Goal: Information Seeking & Learning: Learn about a topic

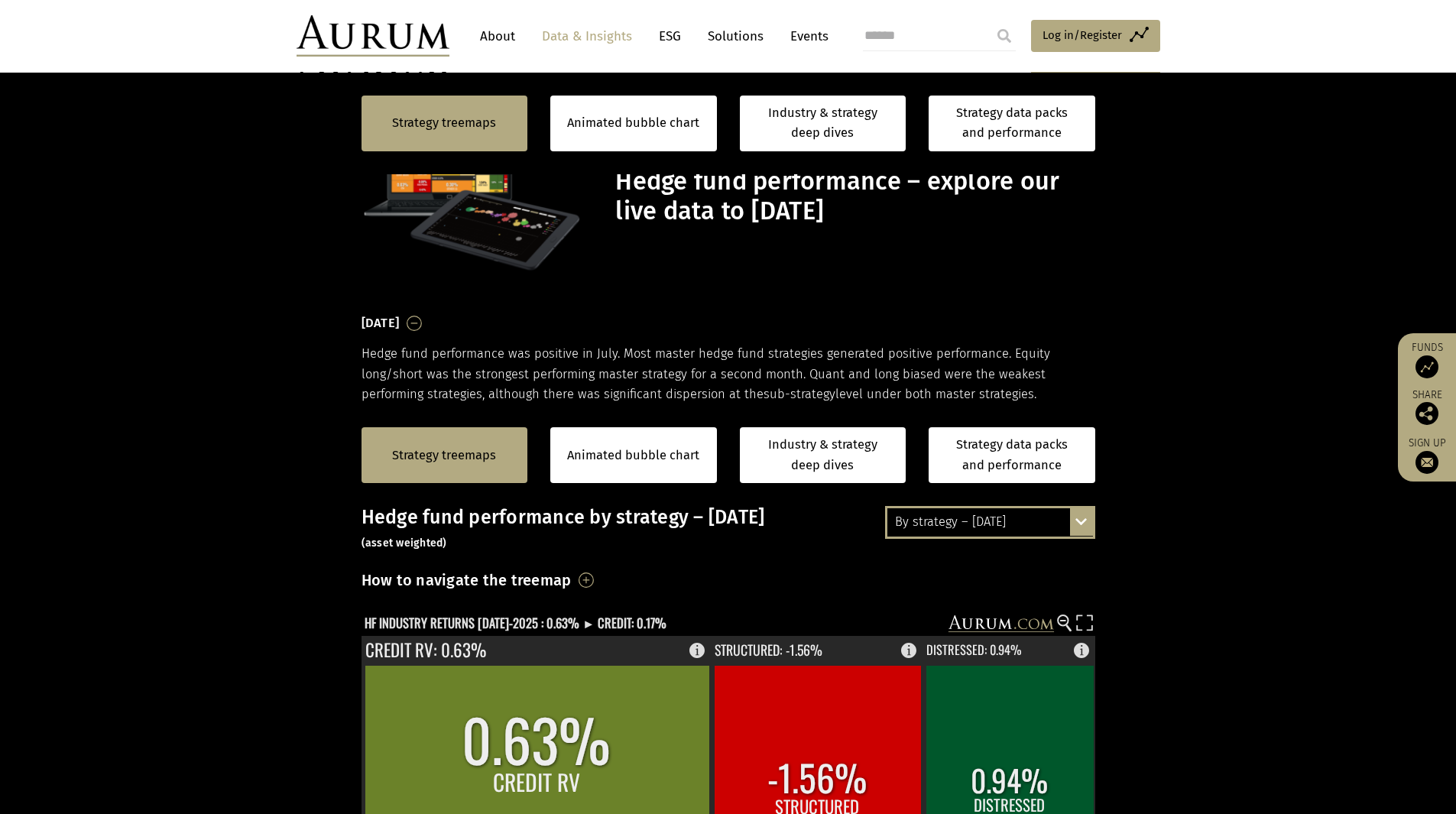
scroll to position [382, 0]
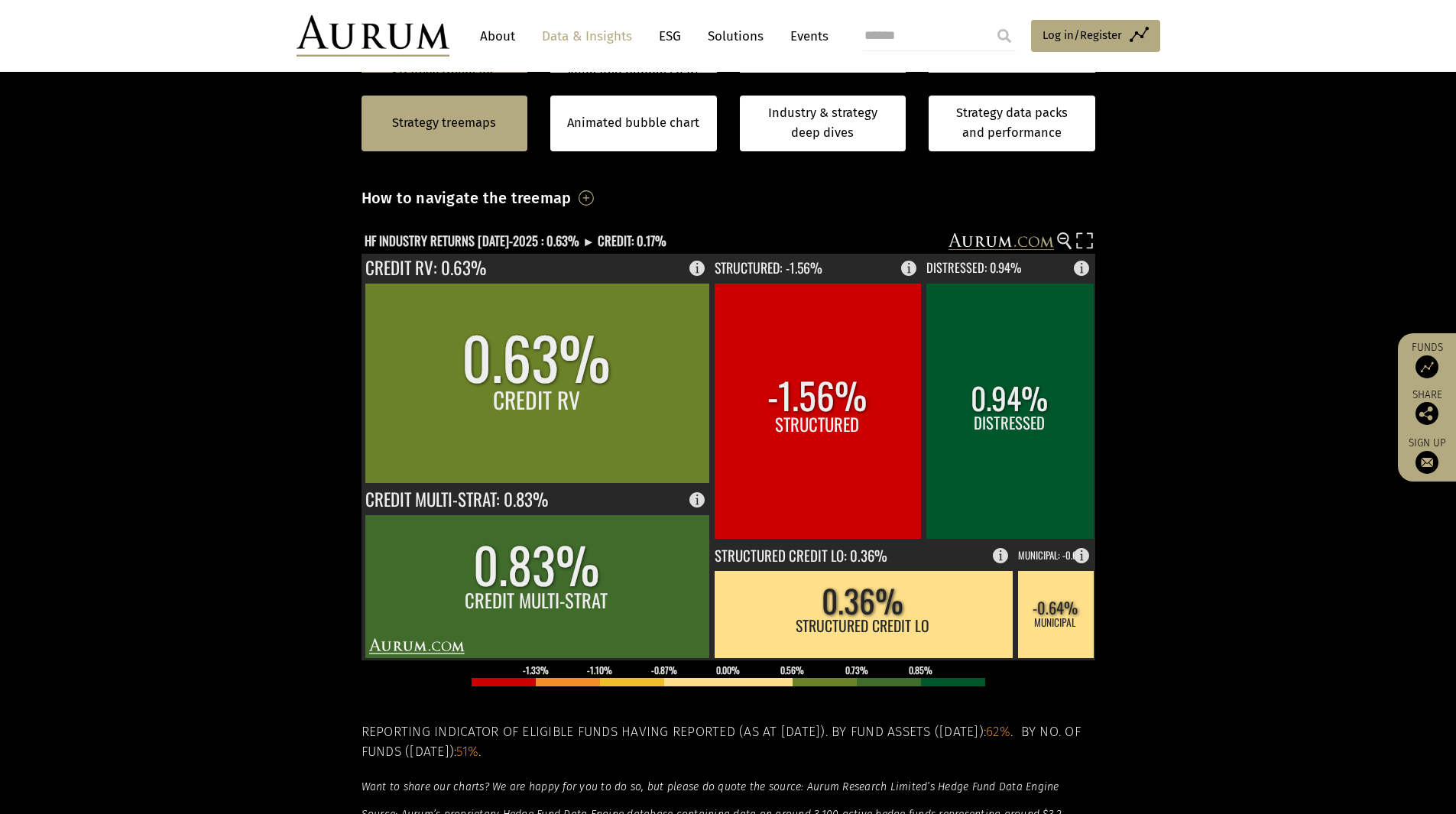
click at [245, 377] on section "Strategy treemaps Animated bubble chart Industry & strategy deep dives Strategy…" at bounding box center [728, 500] width 1456 height 956
drag, startPoint x: 1305, startPoint y: 235, endPoint x: 1365, endPoint y: 10, distance: 232.9
click at [1305, 235] on section "Strategy treemaps Animated bubble chart Industry & strategy deep dives Strategy…" at bounding box center [728, 500] width 1456 height 956
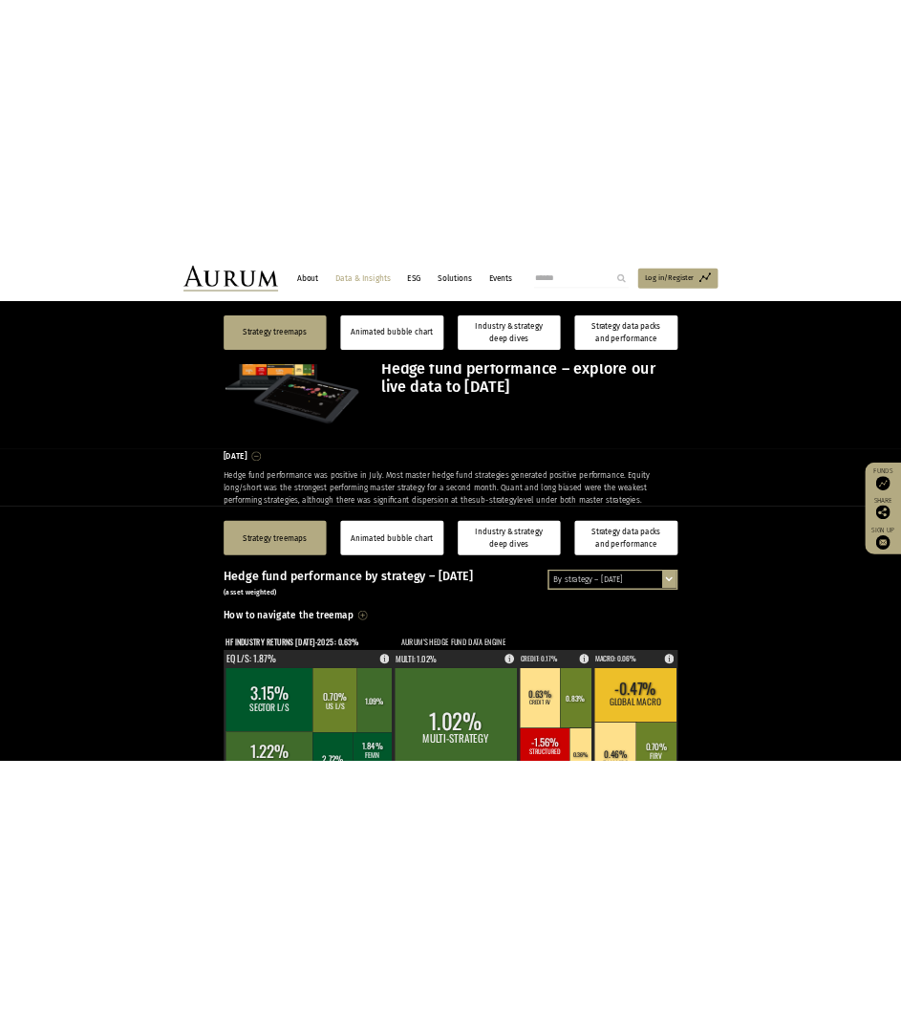
scroll to position [478, 0]
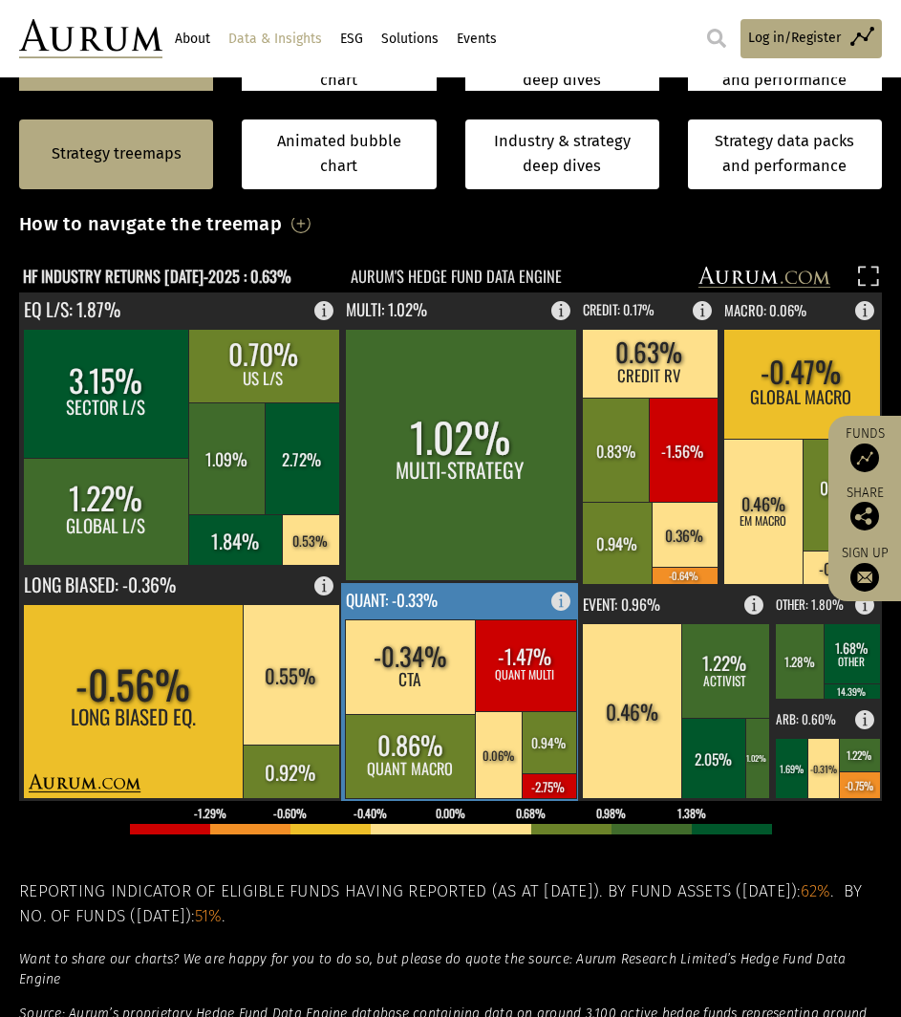
click at [446, 675] on rect at bounding box center [411, 666] width 132 height 95
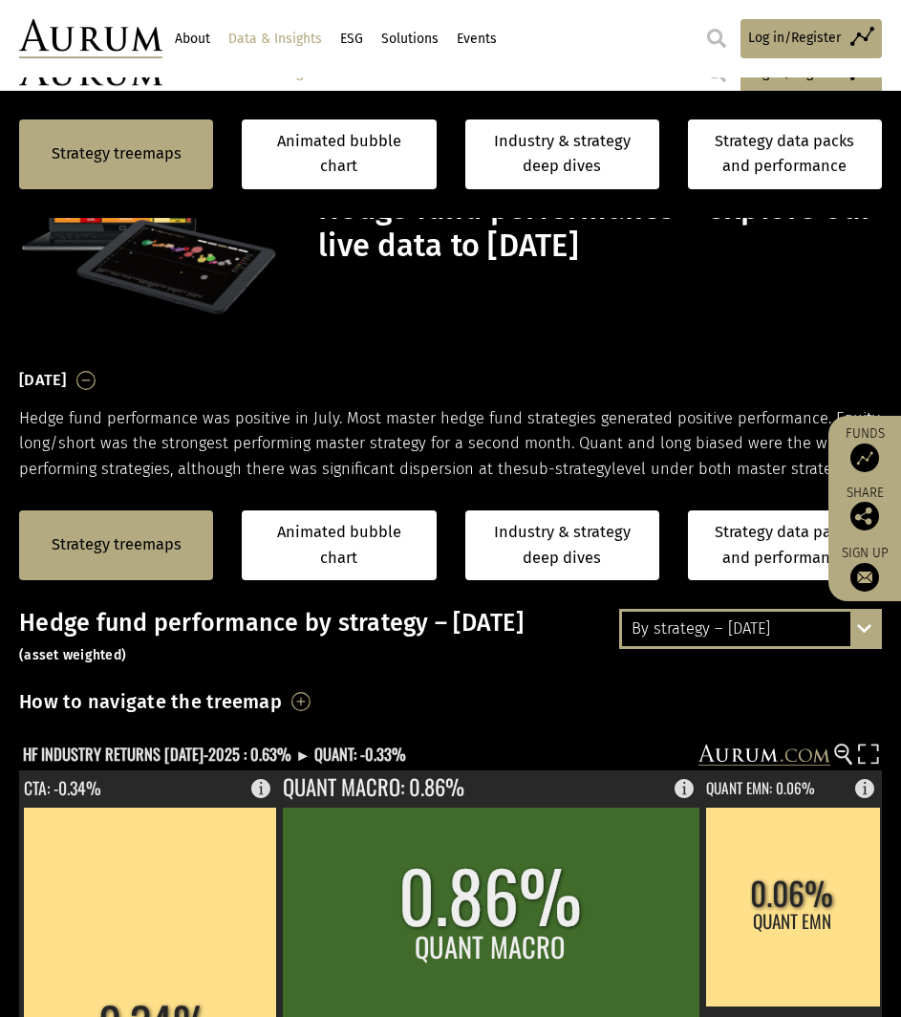
scroll to position [478, 0]
